Goal: Transaction & Acquisition: Subscribe to service/newsletter

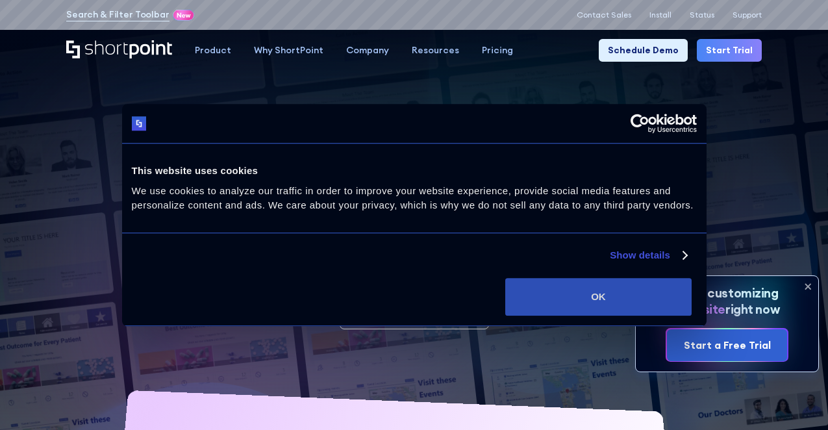
click at [659, 316] on button "OK" at bounding box center [598, 297] width 186 height 38
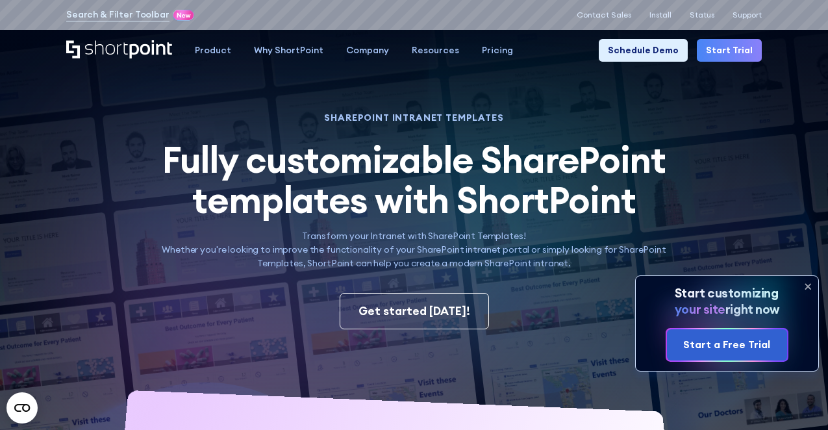
drag, startPoint x: 601, startPoint y: 267, endPoint x: 603, endPoint y: 282, distance: 15.7
drag, startPoint x: 603, startPoint y: 282, endPoint x: 543, endPoint y: 274, distance: 60.3
click at [715, 347] on div "Start a Free Trial" at bounding box center [726, 345] width 87 height 16
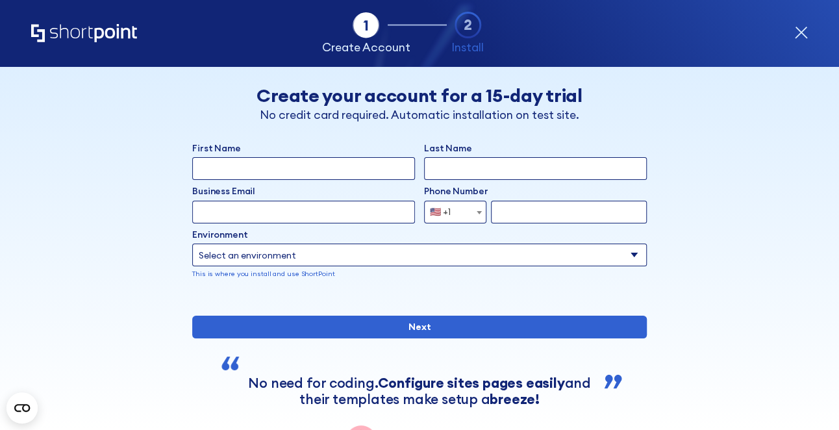
click at [283, 162] on input "First Name" at bounding box center [303, 168] width 223 height 23
type input "Earl"
type input "Ennis"
type input "crownhouseworks@gmail.com"
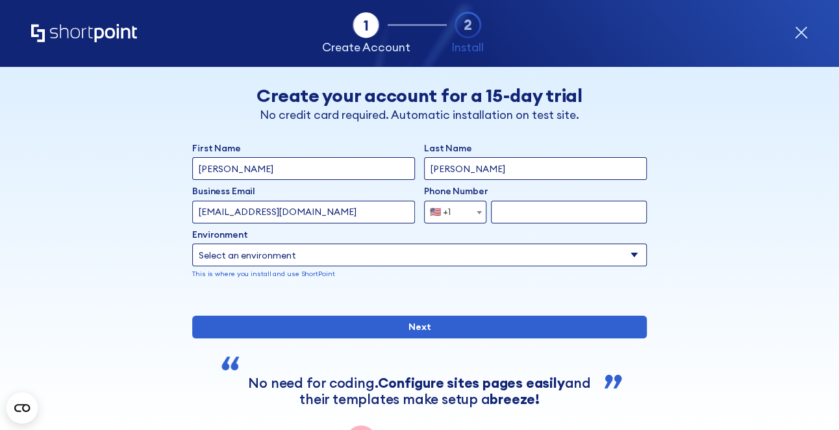
type input "4092806707"
click at [295, 261] on select "Select an environment Microsoft 365 SharePoint Online SharePoint 2019 (On-Premi…" at bounding box center [419, 254] width 454 height 23
select select "SharePoint Online"
click at [192, 243] on select "Select an environment Microsoft 365 SharePoint Online SharePoint 2019 (On-Premi…" at bounding box center [419, 254] width 454 height 23
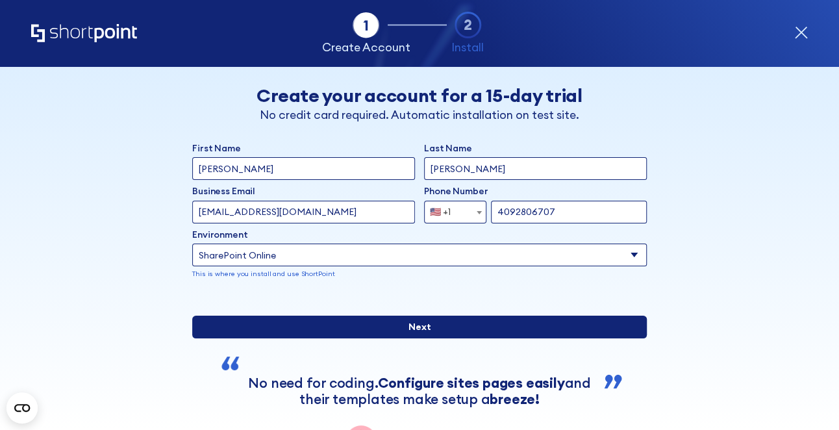
click at [419, 338] on input "Next" at bounding box center [419, 327] width 454 height 23
click at [408, 338] on input "Next" at bounding box center [419, 327] width 454 height 23
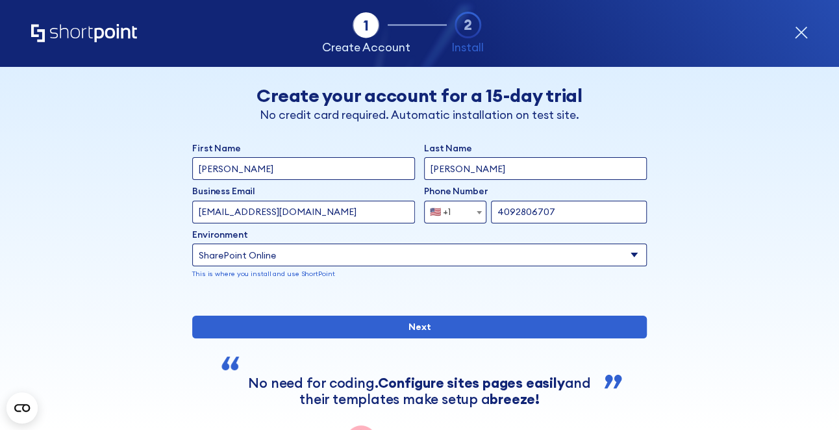
drag, startPoint x: 324, startPoint y: 219, endPoint x: 96, endPoint y: 213, distance: 228.0
click at [98, 212] on div "Back Back Create your account for a 15-day trial No credit card required. Autom…" at bounding box center [419, 262] width 695 height 390
type input "info@chrownhouse.org"
click at [192, 316] on input "Next" at bounding box center [419, 327] width 454 height 23
